Goal: Task Accomplishment & Management: Complete application form

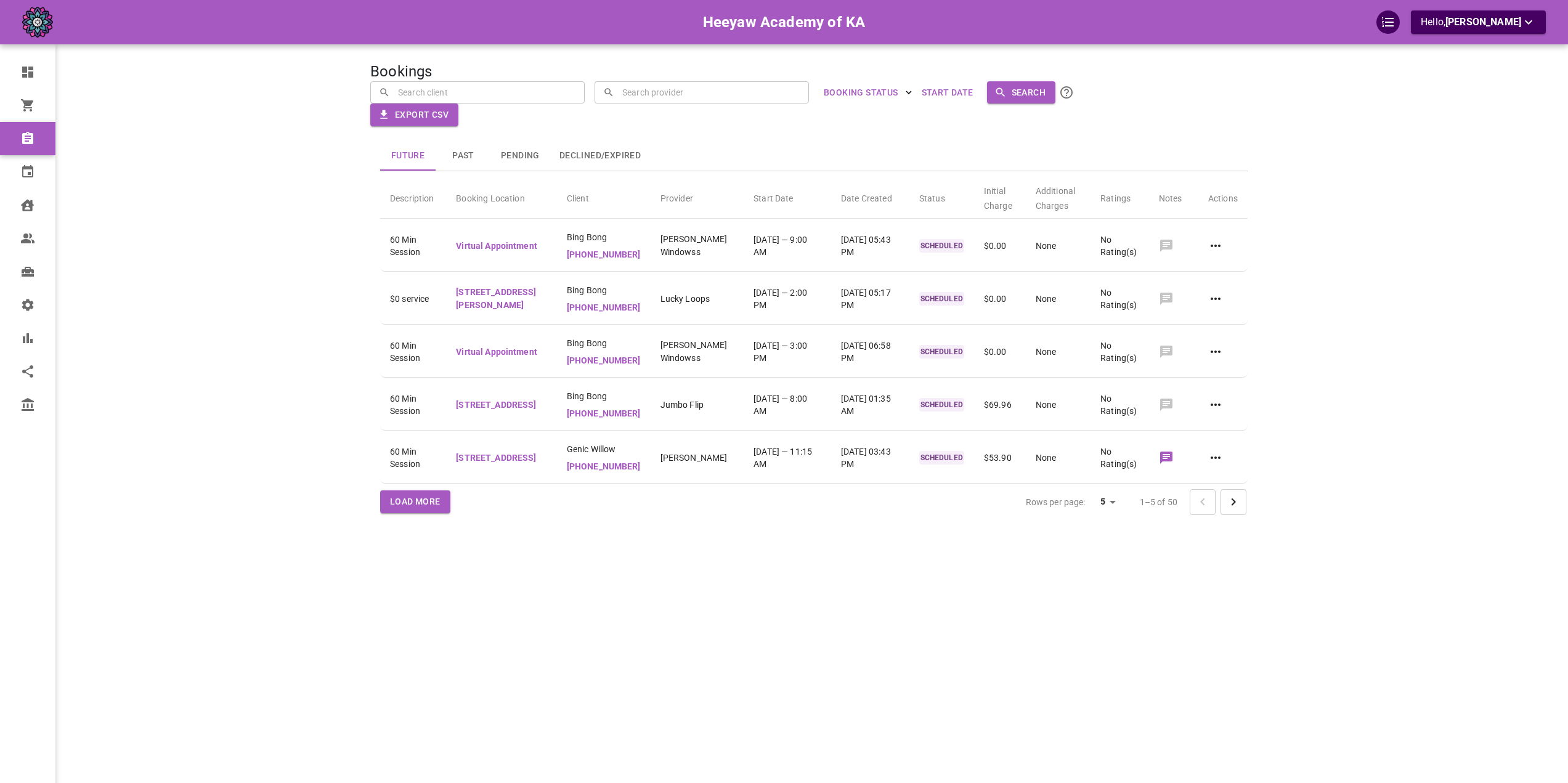
click at [218, 227] on div "Heeyaw Academy of KA Hello, [PERSON_NAME]" at bounding box center [226, 410] width 288 height 783
click at [17, 179] on link "Calendar" at bounding box center [63, 171] width 128 height 33
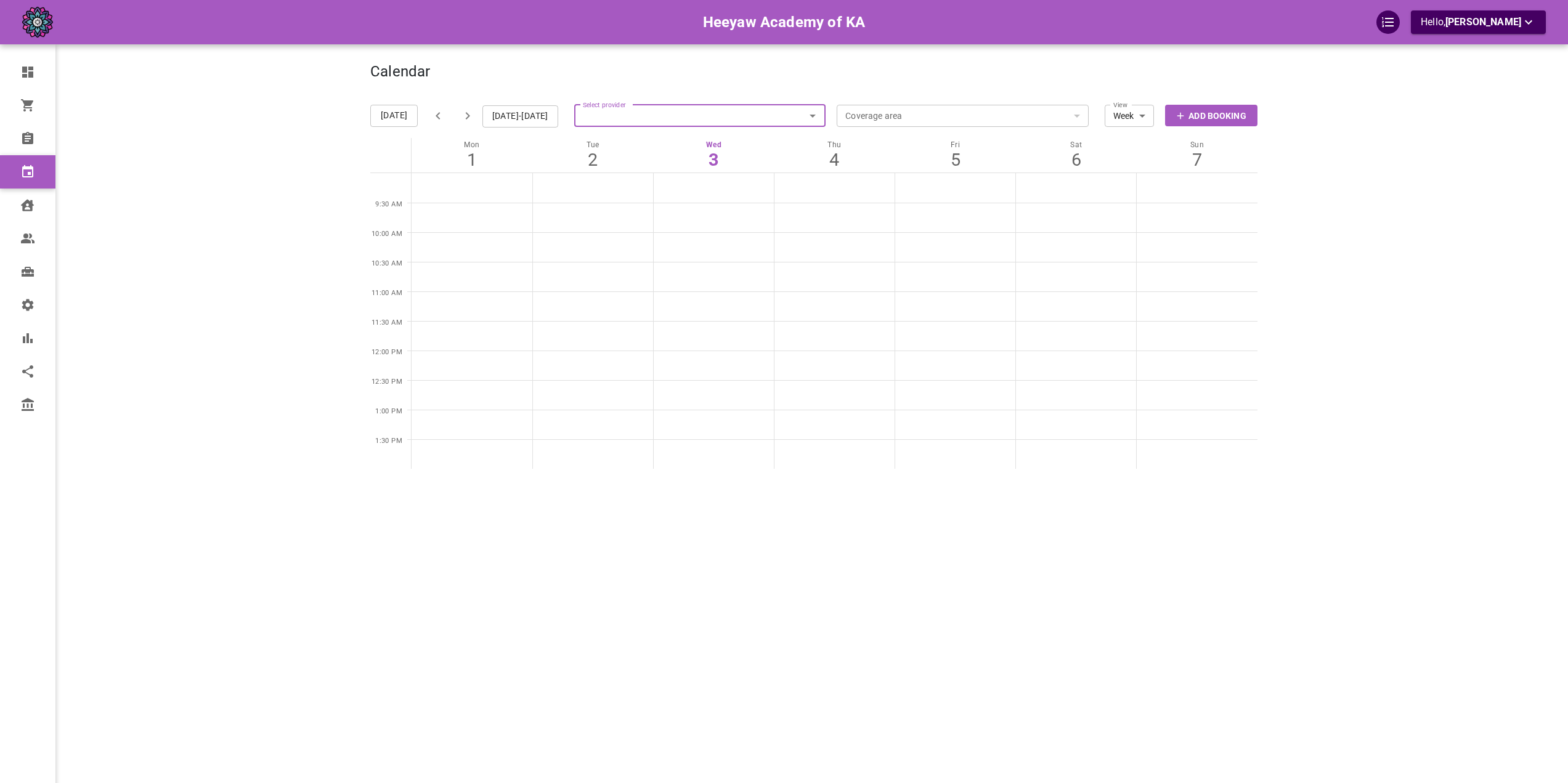
click at [1242, 114] on p "Add Booking" at bounding box center [1218, 116] width 57 height 13
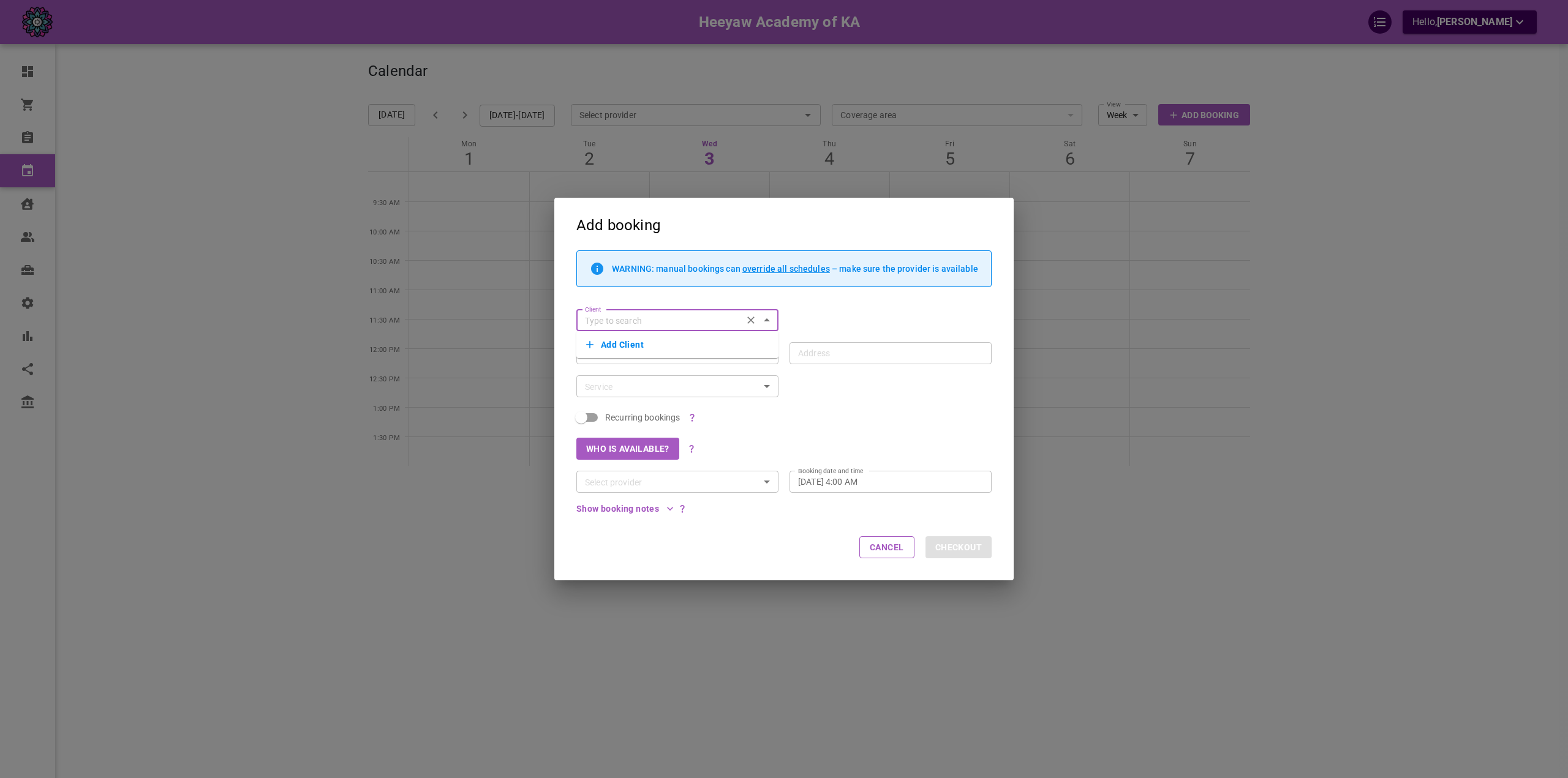
click at [634, 341] on button "Add Client" at bounding box center [677, 344] width 183 height 17
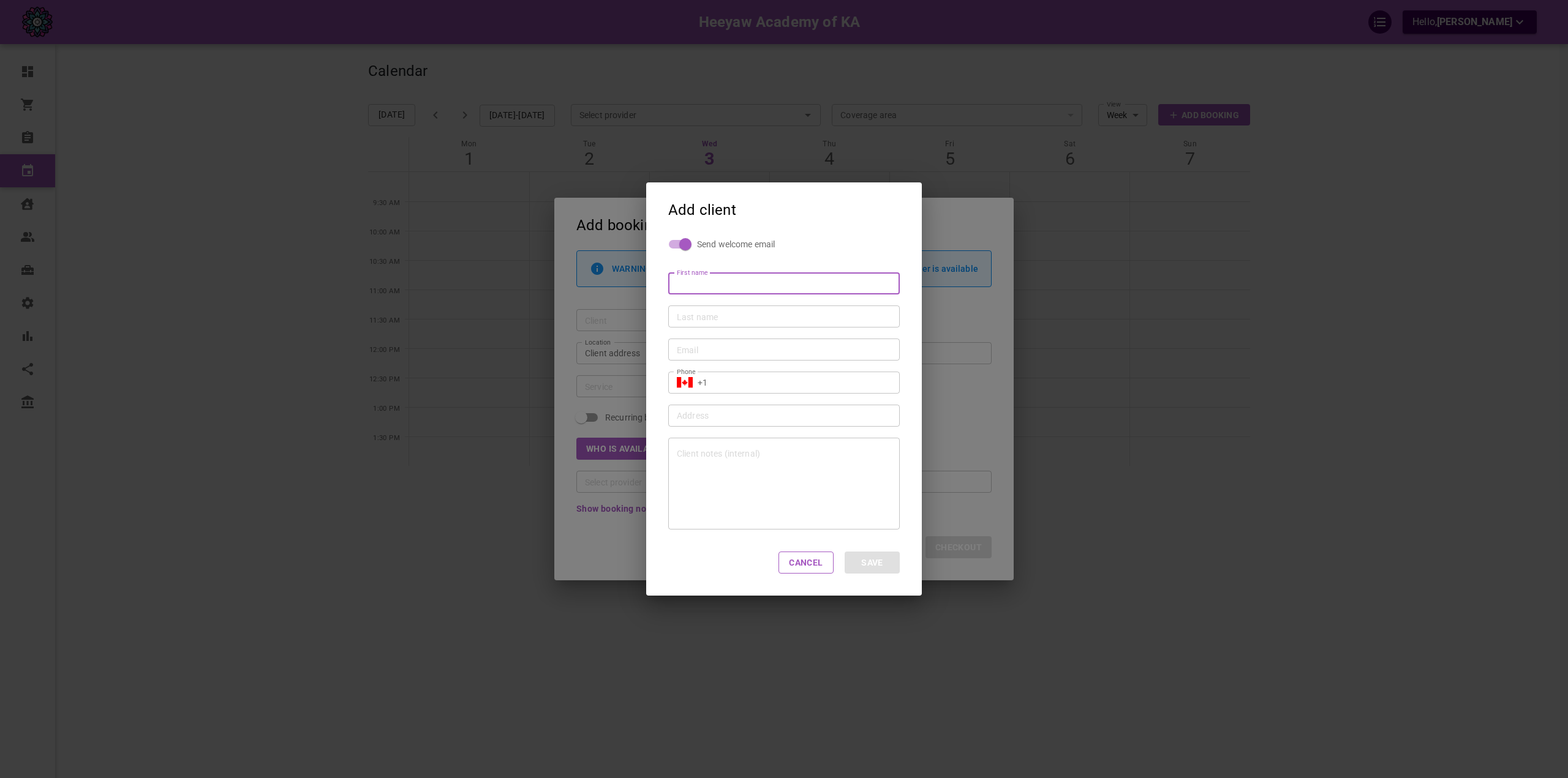
click at [703, 284] on input "First name" at bounding box center [784, 283] width 214 height 12
type input "Testy"
type input "McTesty2"
type input "[EMAIL_ADDRESS][DOMAIN_NAME]"
type input "[PHONE_NUMBER]"
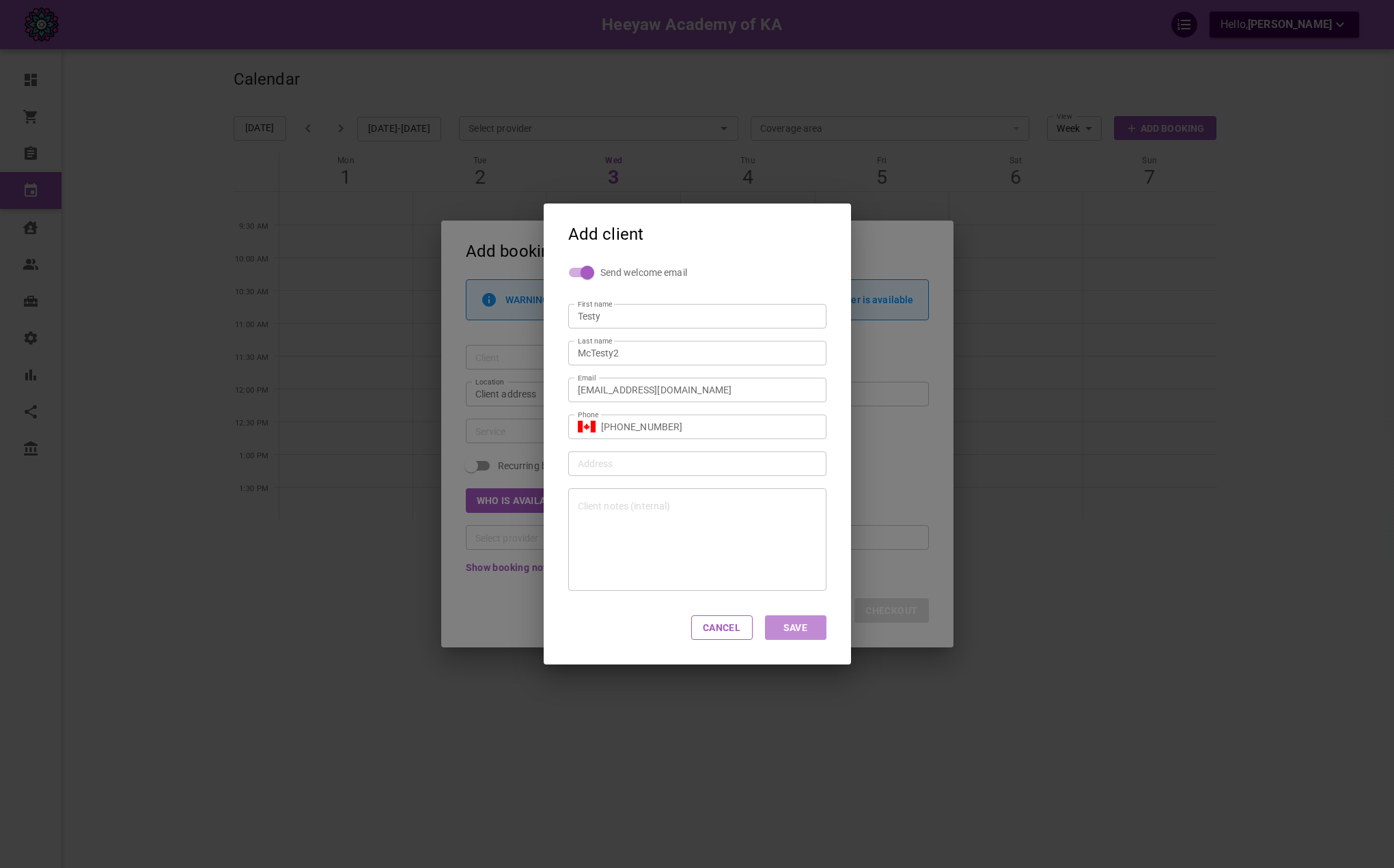
click at [783, 621] on button "Save" at bounding box center [796, 628] width 61 height 25
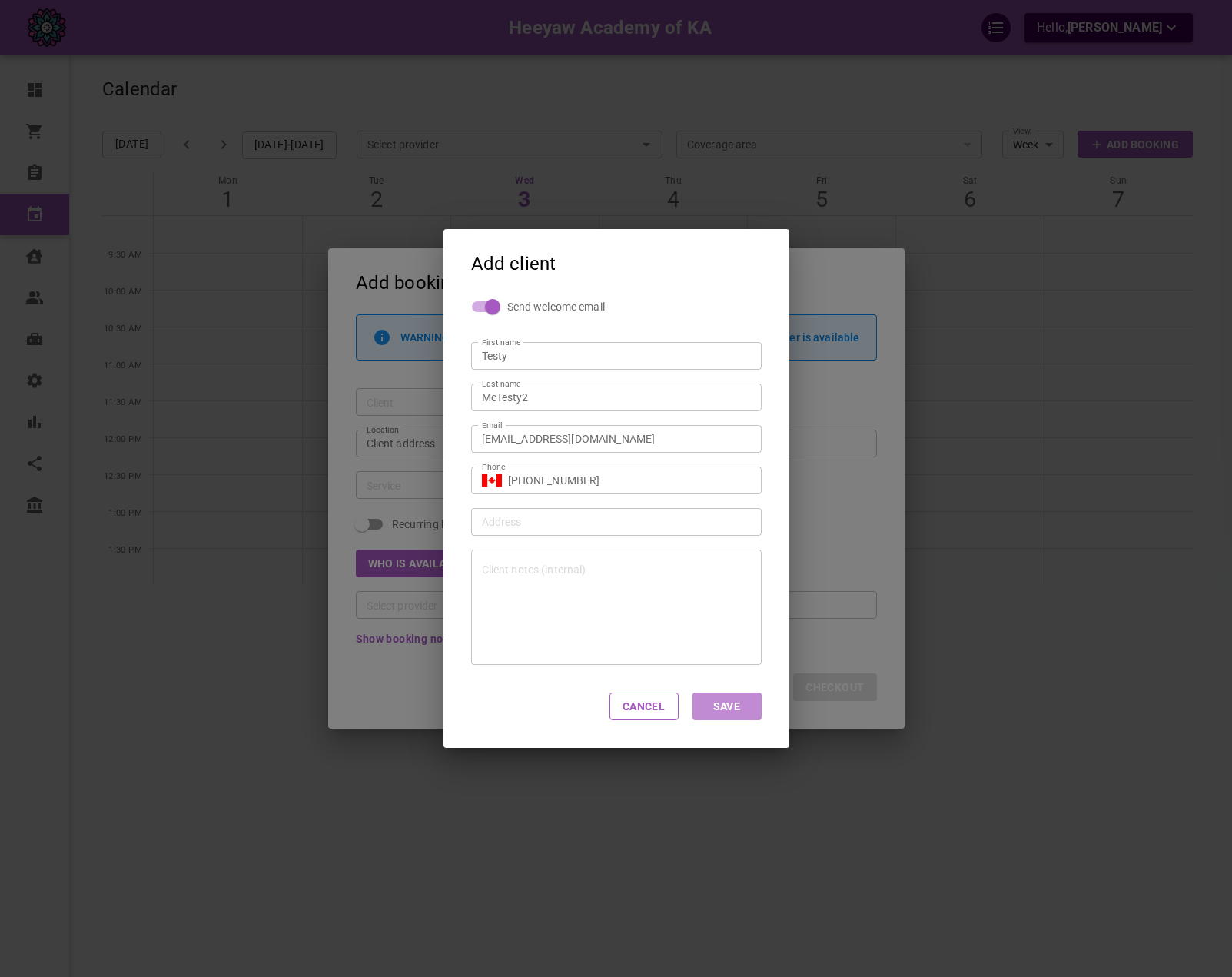
click at [717, 709] on button "Save" at bounding box center [727, 707] width 69 height 28
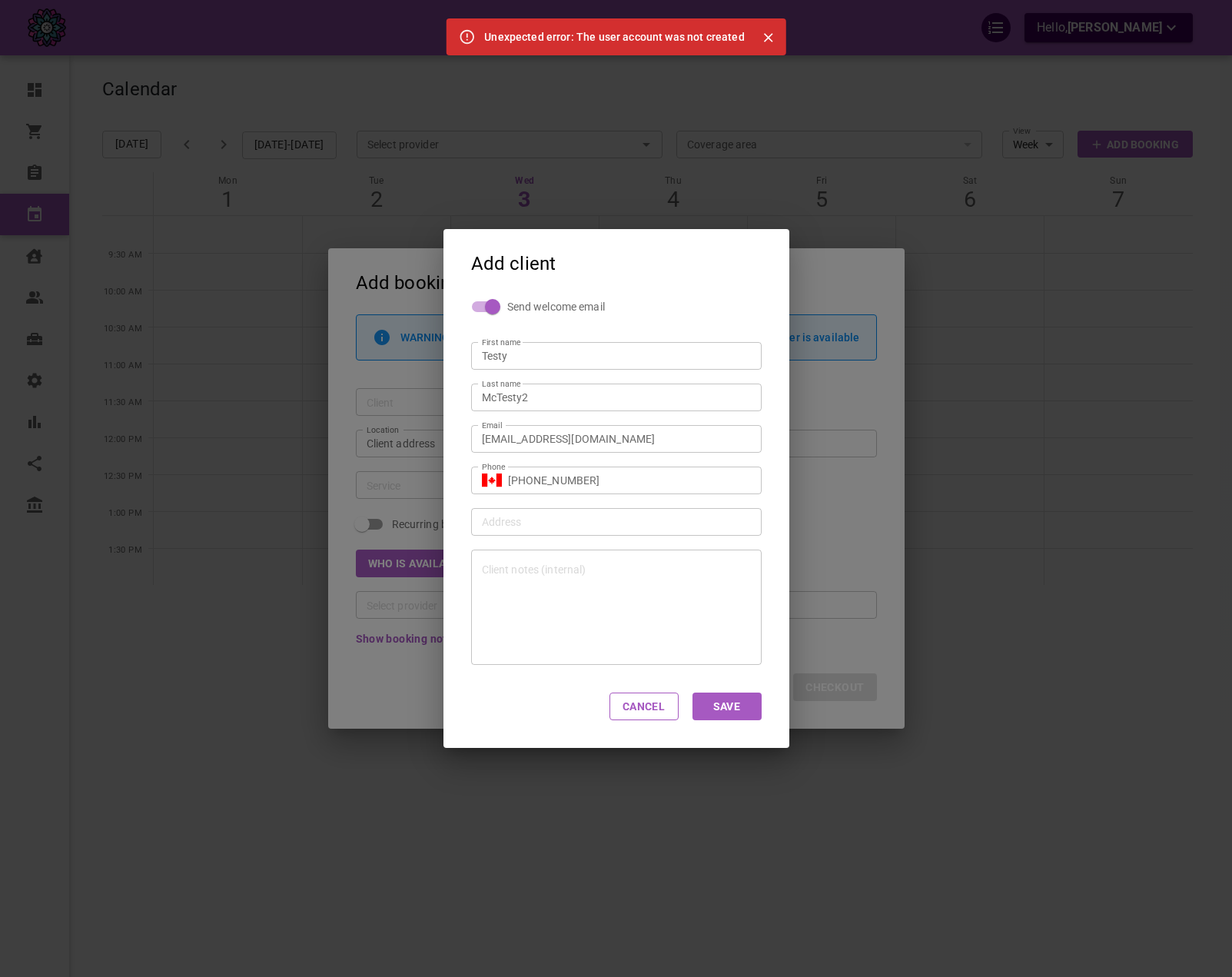
click at [626, 376] on div "Last name McTesty2 Last name" at bounding box center [609, 390] width 304 height 41
click at [627, 367] on div "Testy First name" at bounding box center [616, 356] width 290 height 28
click at [613, 383] on div "Last name McTesty2 Last name" at bounding box center [609, 390] width 304 height 41
click at [609, 405] on input "McTesty2" at bounding box center [616, 398] width 269 height 16
click at [622, 431] on input "[EMAIL_ADDRESS][DOMAIN_NAME]" at bounding box center [616, 439] width 269 height 16
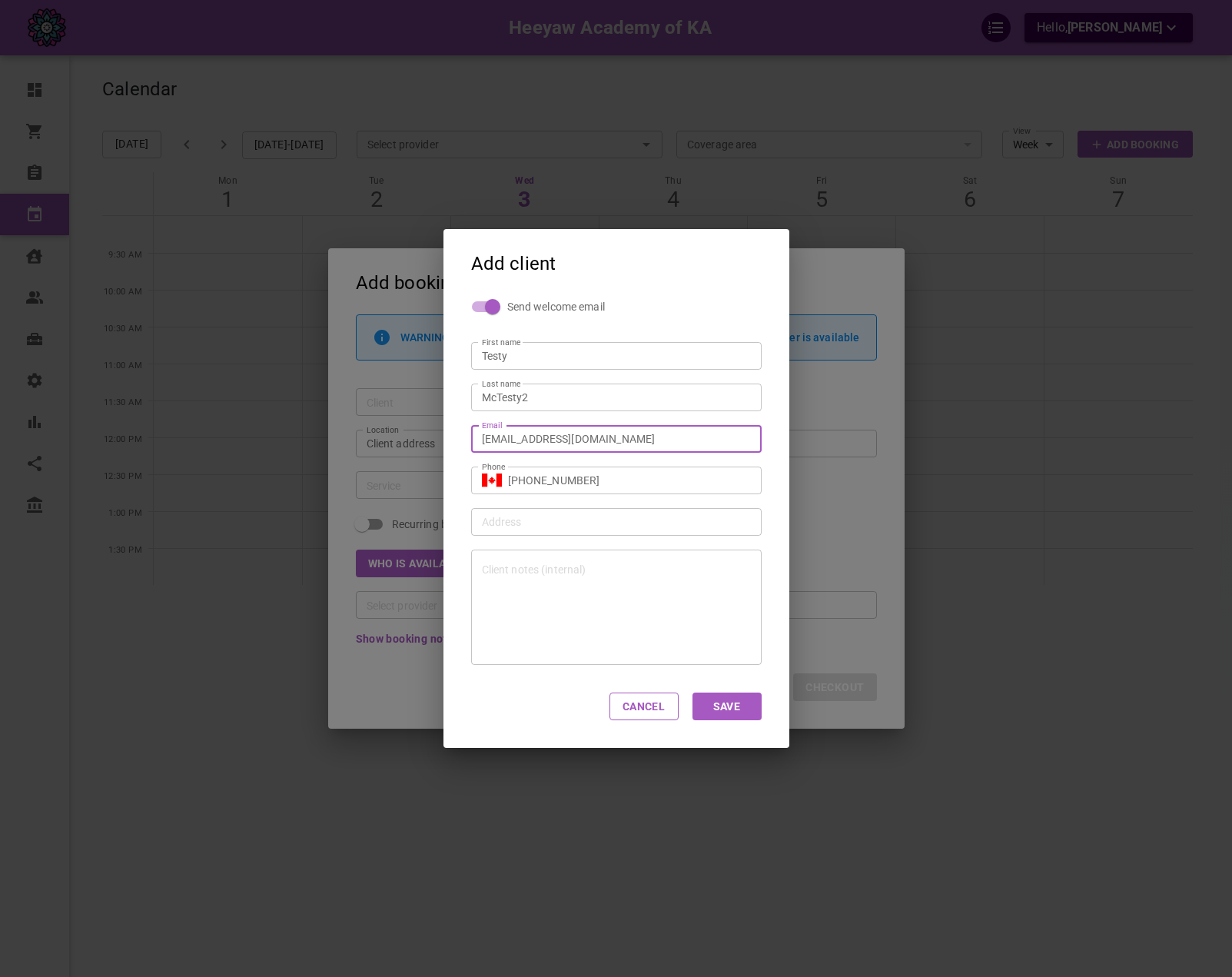
click at [643, 485] on input "[PHONE_NUMBER]" at bounding box center [629, 481] width 243 height 16
click at [657, 457] on div "Phone ​ [PHONE_NUMBER] Phone" at bounding box center [609, 473] width 304 height 41
click at [751, 701] on button "Save" at bounding box center [727, 707] width 69 height 28
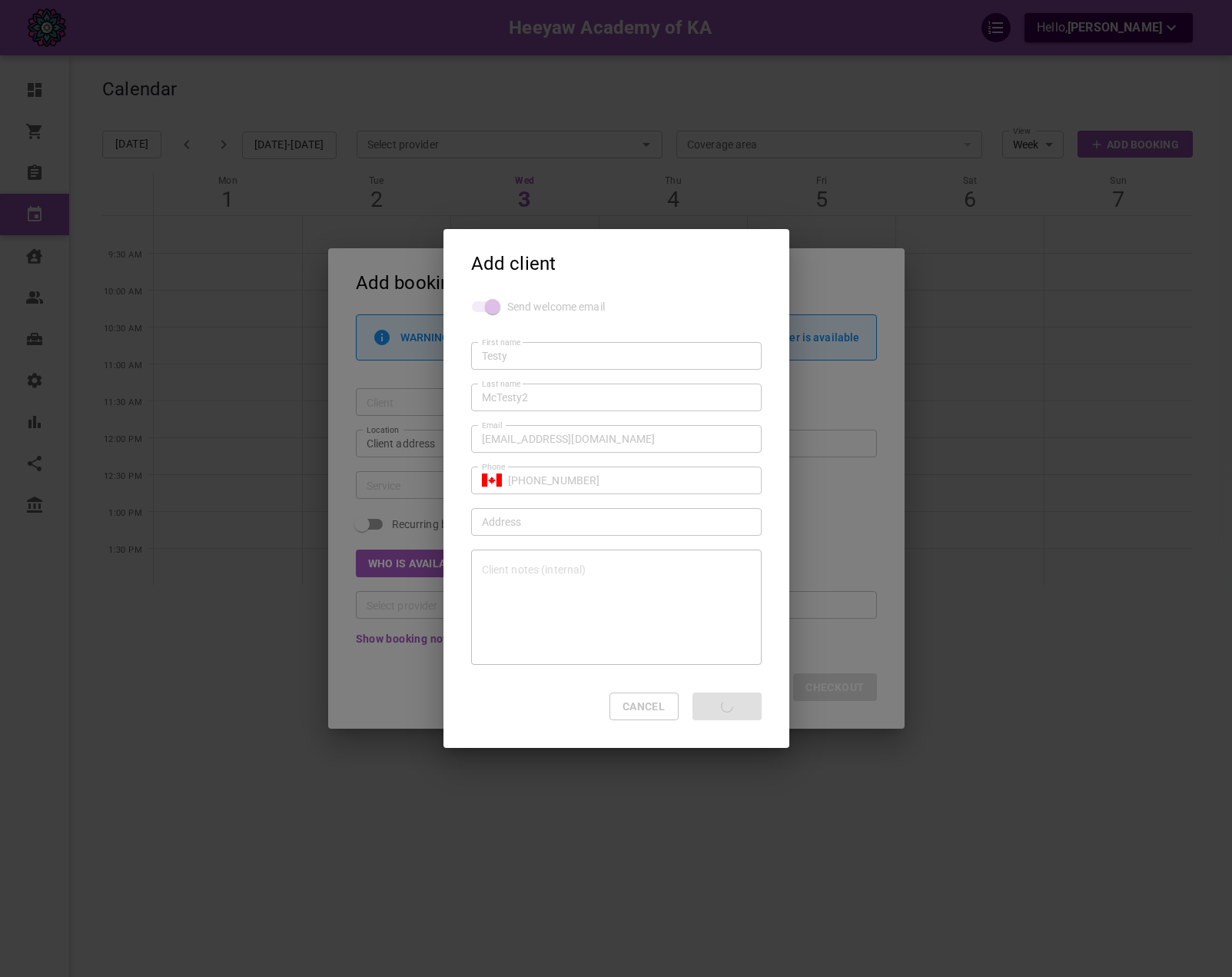
type input "Testy McTesty2"
type input "+1"
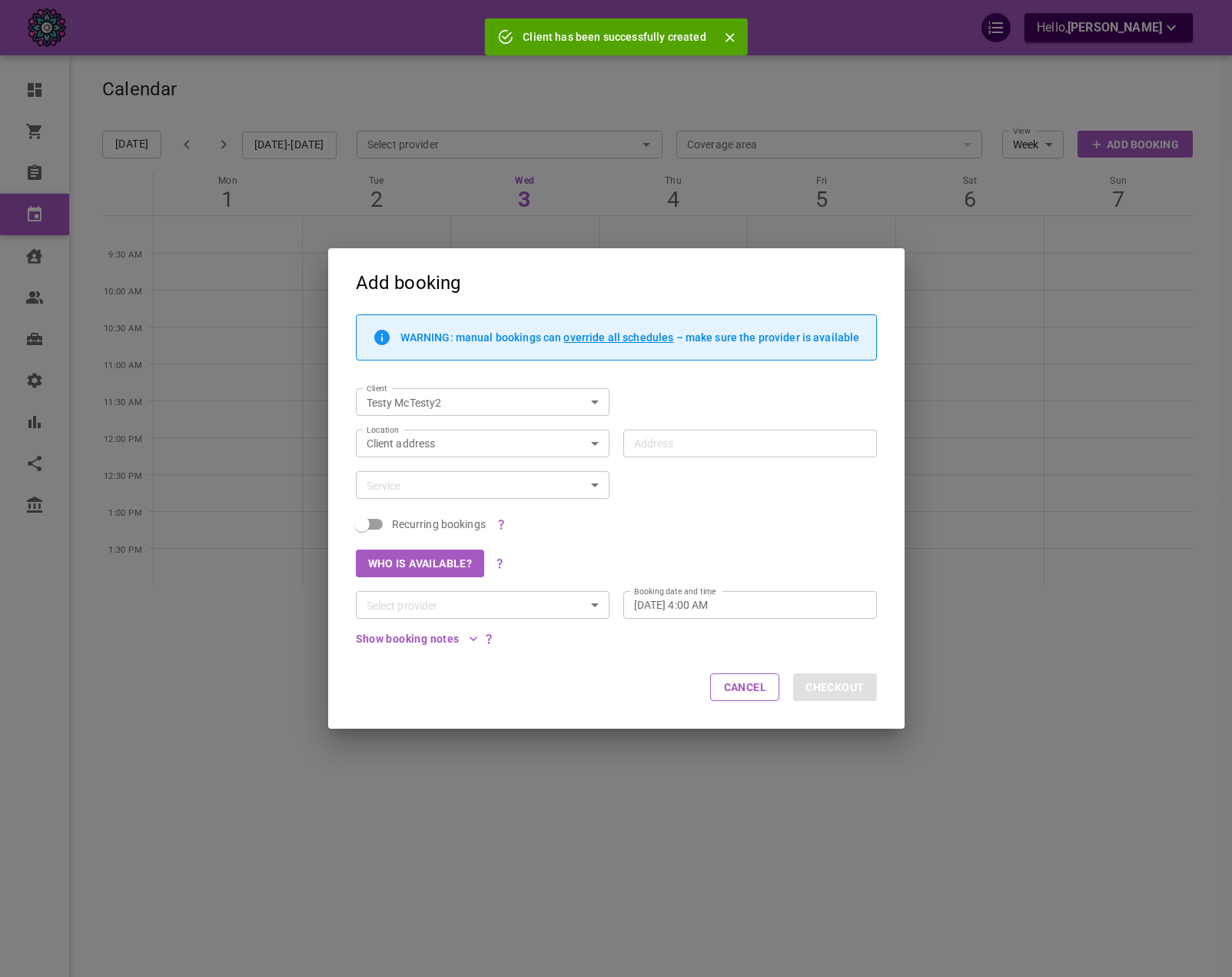
click at [834, 572] on div "Who is available?" at bounding box center [609, 556] width 535 height 41
